Goal: Information Seeking & Learning: Learn about a topic

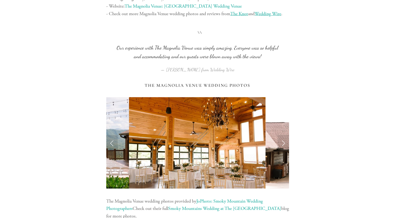
scroll to position [1096, 0]
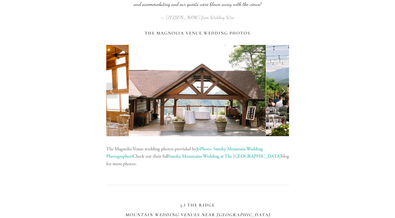
click at [282, 91] on link "Next Slide" at bounding box center [282, 91] width 11 height 16
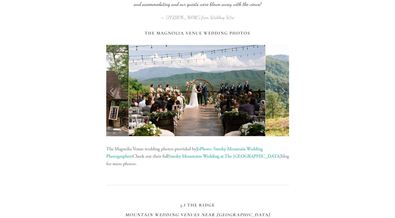
click at [282, 91] on link "Next Slide" at bounding box center [282, 91] width 11 height 16
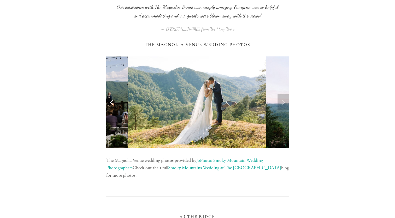
scroll to position [1122, 0]
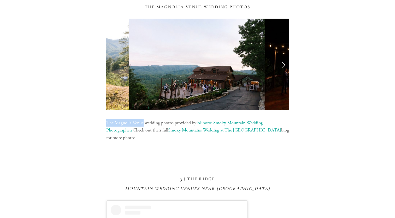
drag, startPoint x: 105, startPoint y: 123, endPoint x: 144, endPoint y: 121, distance: 38.7
click at [144, 121] on div "The Magnolia Venue wedding photos provided by JoPhoto: Smoky Mountain Wedding P…" at bounding box center [198, 130] width 192 height 31
drag, startPoint x: 144, startPoint y: 121, endPoint x: 141, endPoint y: 121, distance: 3.2
copy p "The Magnolia Venue"
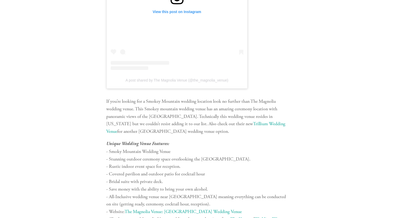
scroll to position [861, 0]
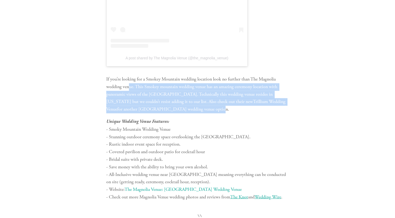
drag, startPoint x: 130, startPoint y: 88, endPoint x: 242, endPoint y: 107, distance: 113.7
click at [242, 107] on p "If you’re looking for a Smokey Mountain wedding location look no further than T…" at bounding box center [197, 94] width 183 height 38
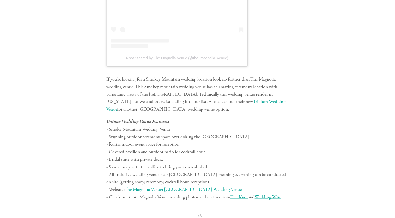
drag, startPoint x: 242, startPoint y: 107, endPoint x: 245, endPoint y: 115, distance: 8.3
click at [245, 115] on div "If you’re looking for a Smokey Mountain wedding location look no further than T…" at bounding box center [197, 137] width 183 height 125
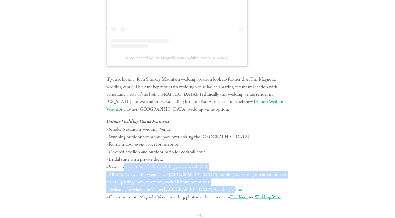
drag, startPoint x: 124, startPoint y: 165, endPoint x: 272, endPoint y: 188, distance: 149.9
click at [272, 188] on p "Unique Wedding Venue Features: - Smoky Mountain Wedding Venue - Stunning outdoo…" at bounding box center [197, 159] width 183 height 83
drag, startPoint x: 272, startPoint y: 188, endPoint x: 245, endPoint y: 198, distance: 29.3
click at [244, 199] on p "Unique Wedding Venue Features: - Smoky Mountain Wedding Venue - Stunning outdoo…" at bounding box center [197, 159] width 183 height 83
click at [245, 198] on span "The Knot" at bounding box center [239, 196] width 18 height 6
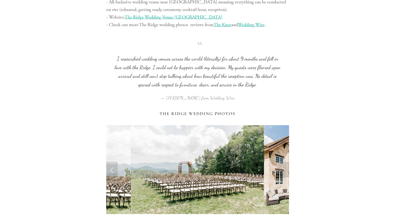
scroll to position [1540, 0]
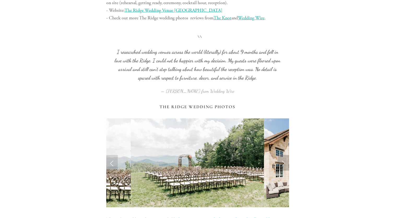
click at [281, 164] on link "Next Slide" at bounding box center [282, 163] width 11 height 16
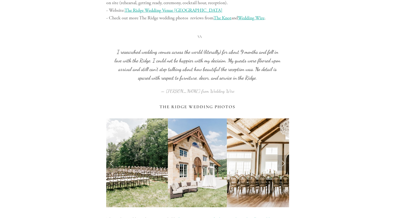
click at [281, 164] on link "Next Slide" at bounding box center [282, 163] width 11 height 16
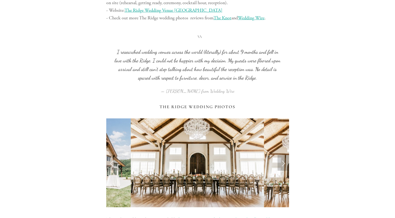
click at [281, 164] on link "Next Slide" at bounding box center [282, 163] width 11 height 16
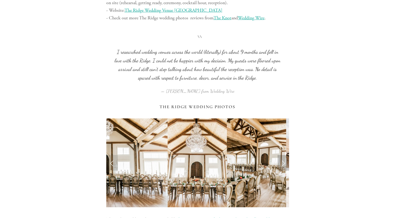
click at [281, 164] on link "Next Slide" at bounding box center [282, 163] width 11 height 16
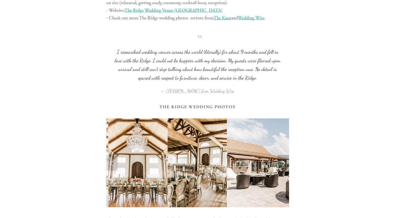
click at [281, 164] on link "Next Slide" at bounding box center [282, 163] width 11 height 16
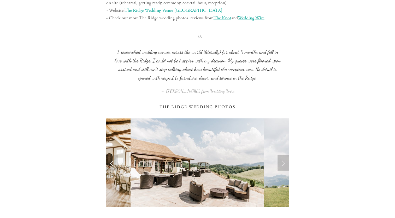
click at [281, 164] on link "Next Slide" at bounding box center [282, 163] width 11 height 16
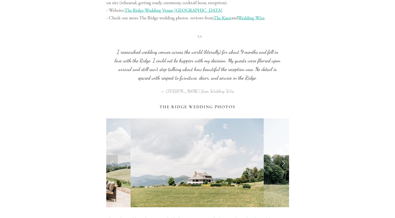
click at [281, 164] on link "Next Slide" at bounding box center [282, 163] width 11 height 16
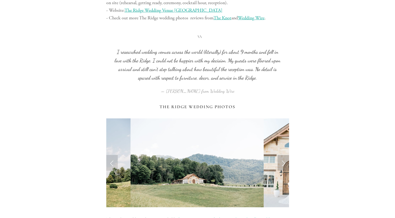
click at [281, 164] on link "Next Slide" at bounding box center [282, 163] width 11 height 16
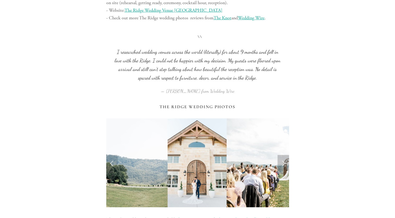
click at [281, 164] on link "Next Slide" at bounding box center [282, 163] width 11 height 16
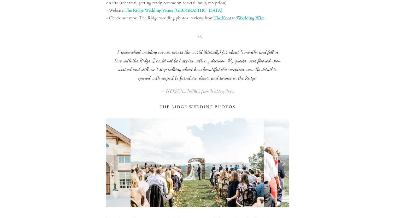
click at [281, 164] on link "Next Slide" at bounding box center [282, 163] width 11 height 16
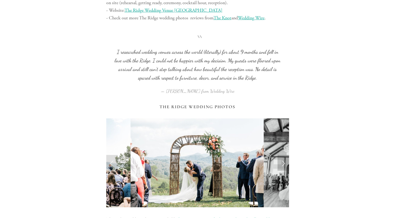
click at [281, 164] on link "Next Slide" at bounding box center [282, 163] width 11 height 16
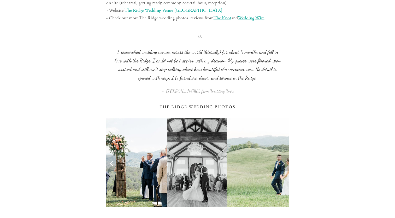
click at [281, 164] on link "Next Slide" at bounding box center [282, 163] width 11 height 16
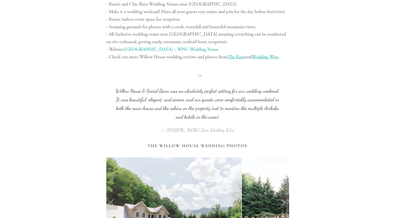
scroll to position [2140, 0]
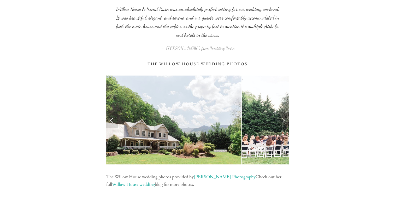
click at [283, 120] on link "Next Slide" at bounding box center [282, 120] width 11 height 16
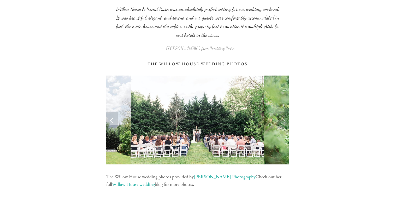
click at [283, 120] on link "Next Slide" at bounding box center [282, 120] width 11 height 16
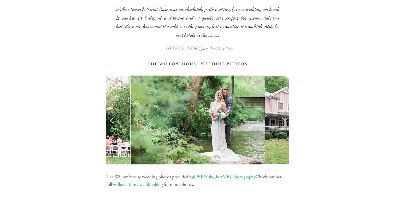
click at [283, 120] on link "Next Slide" at bounding box center [282, 120] width 11 height 16
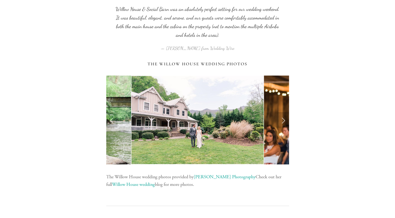
click at [283, 120] on link "Next Slide" at bounding box center [282, 120] width 11 height 16
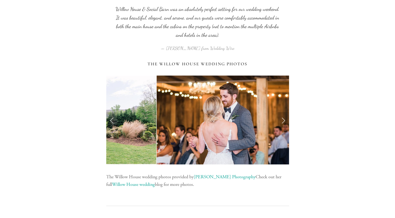
click at [283, 120] on link "Next Slide" at bounding box center [282, 120] width 11 height 16
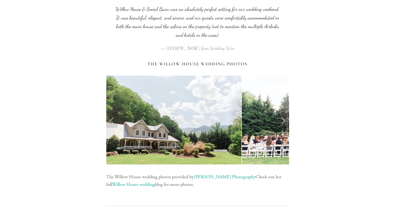
click at [283, 120] on link "Next Slide" at bounding box center [282, 120] width 11 height 16
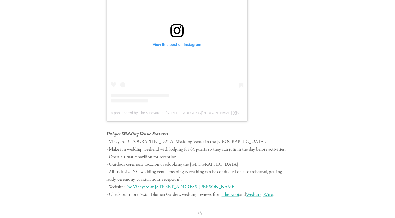
scroll to position [2427, 0]
click at [152, 188] on link "The Vineyard at [STREET_ADDRESS][PERSON_NAME]" at bounding box center [179, 188] width 111 height 6
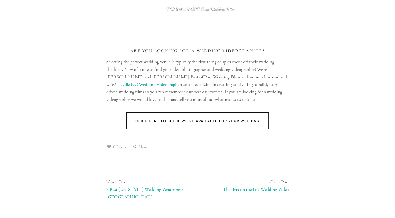
scroll to position [3027, 0]
